Goal: Manage account settings

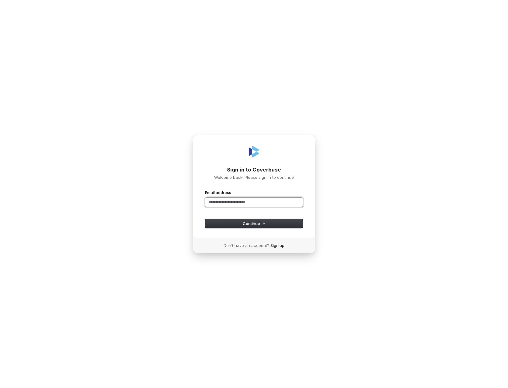
click at [237, 200] on input "Email address" at bounding box center [254, 202] width 98 height 9
click at [205, 190] on button "submit" at bounding box center [205, 190] width 0 height 0
type input "**********"
click at [235, 204] on div "**********" at bounding box center [254, 199] width 98 height 19
click at [223, 206] on input "Email address" at bounding box center [254, 202] width 98 height 9
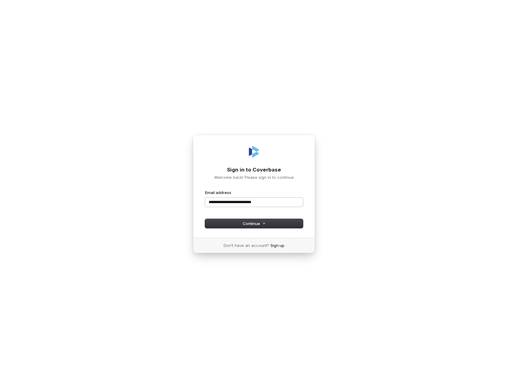
click at [205, 190] on button "submit" at bounding box center [205, 190] width 0 height 0
click at [223, 206] on input "**********" at bounding box center [254, 202] width 98 height 9
click at [205, 190] on button "submit" at bounding box center [205, 190] width 0 height 0
type input "**********"
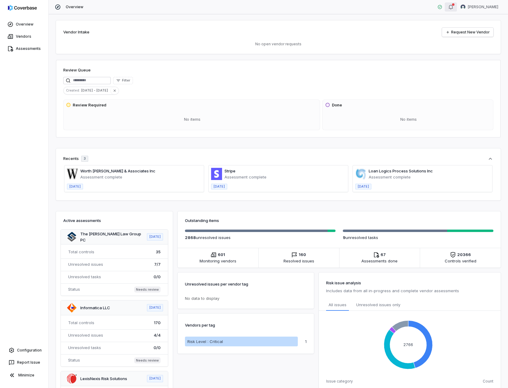
click at [453, 6] on icon "button" at bounding box center [450, 7] width 5 height 5
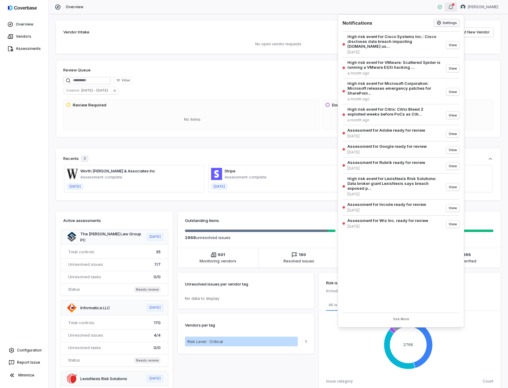
click at [449, 20] on button "Settings" at bounding box center [446, 22] width 25 height 7
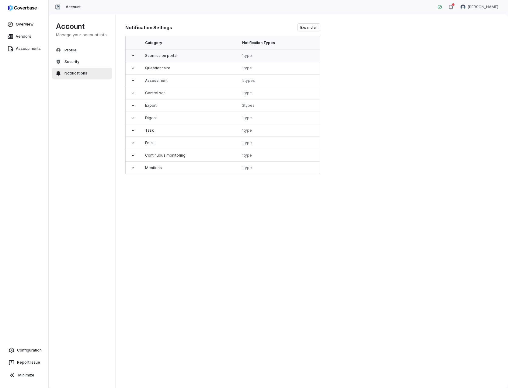
click at [134, 55] on icon at bounding box center [132, 55] width 5 height 5
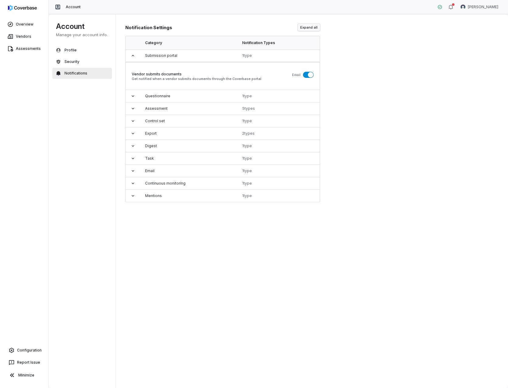
click at [308, 29] on button "Expand all" at bounding box center [309, 27] width 22 height 7
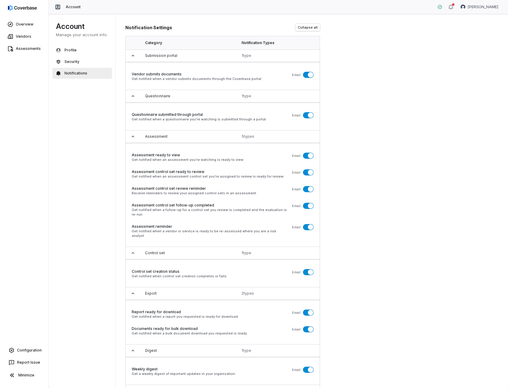
click at [311, 75] on span "button" at bounding box center [310, 74] width 5 height 5
click at [310, 116] on span "button" at bounding box center [310, 115] width 5 height 5
click at [308, 156] on span "button" at bounding box center [310, 155] width 5 height 5
click at [310, 171] on span "button" at bounding box center [310, 172] width 5 height 5
click at [308, 187] on span "button" at bounding box center [310, 188] width 5 height 5
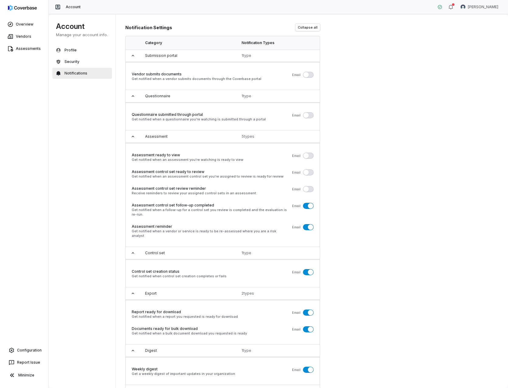
click at [309, 204] on span "button" at bounding box center [310, 205] width 5 height 5
click at [308, 226] on span "button" at bounding box center [310, 226] width 5 height 5
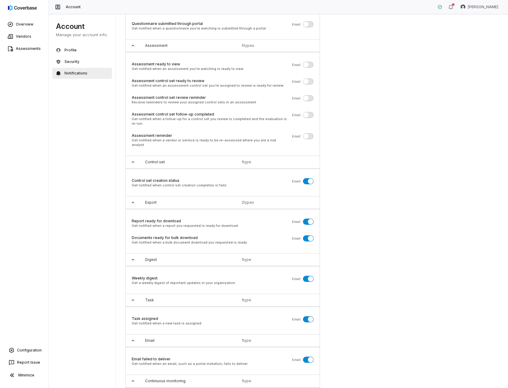
scroll to position [91, 0]
click at [310, 178] on span "button" at bounding box center [310, 180] width 5 height 5
click at [310, 219] on span "button" at bounding box center [310, 221] width 5 height 5
click at [308, 235] on button "button" at bounding box center [308, 238] width 11 height 6
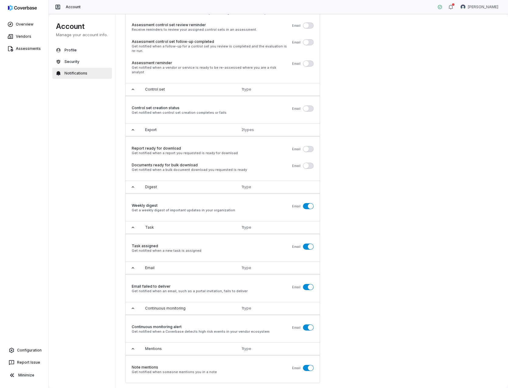
click at [309, 203] on span "button" at bounding box center [310, 205] width 5 height 5
click at [308, 244] on button "button" at bounding box center [308, 247] width 11 height 6
click at [307, 284] on button "button" at bounding box center [308, 287] width 11 height 6
click at [306, 325] on button "button" at bounding box center [308, 328] width 11 height 6
click at [309, 365] on span "button" at bounding box center [310, 367] width 5 height 5
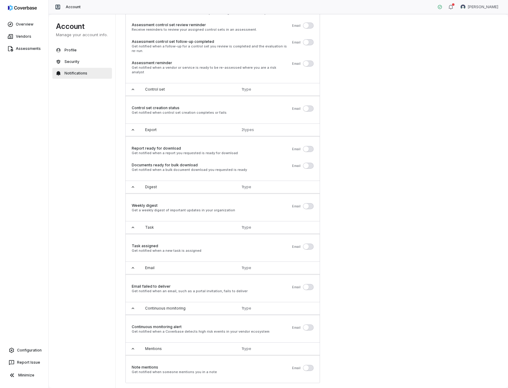
click at [308, 365] on span "button" at bounding box center [305, 367] width 5 height 5
click at [306, 365] on button "button" at bounding box center [308, 368] width 11 height 6
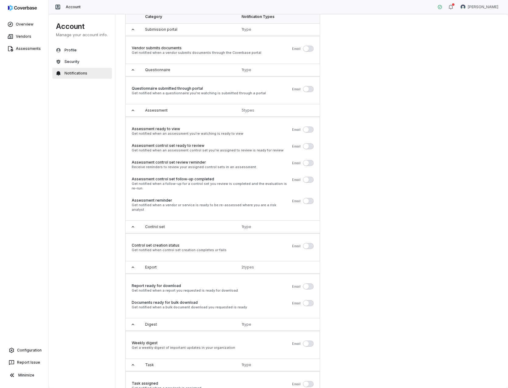
scroll to position [0, 0]
